Goal: Task Accomplishment & Management: Manage account settings

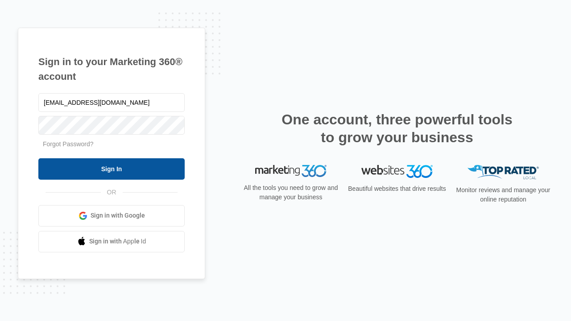
click at [111, 169] on input "Sign In" at bounding box center [111, 168] width 146 height 21
